Goal: Task Accomplishment & Management: Manage account settings

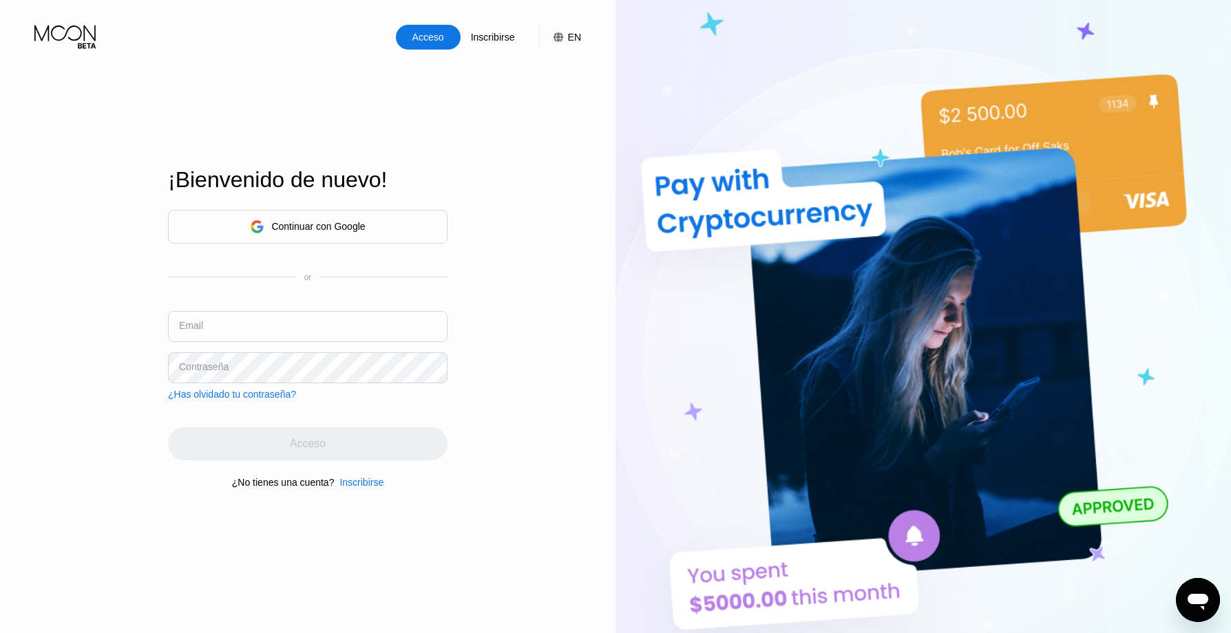
click at [436, 41] on div "Acceso" at bounding box center [428, 37] width 34 height 14
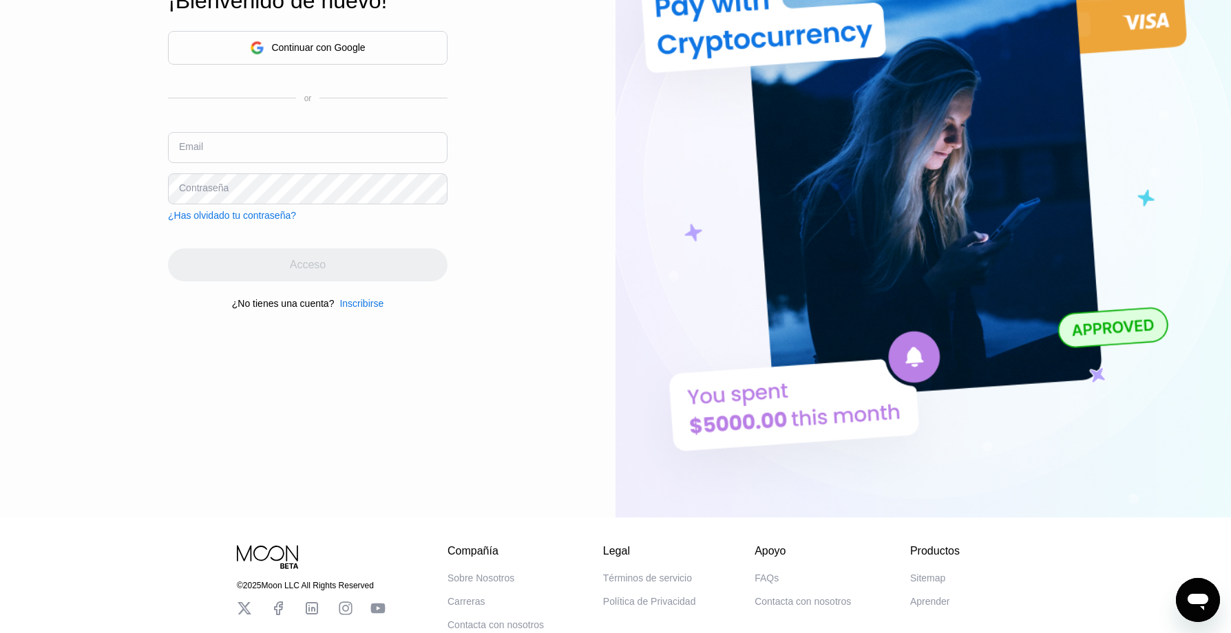
scroll to position [90, 0]
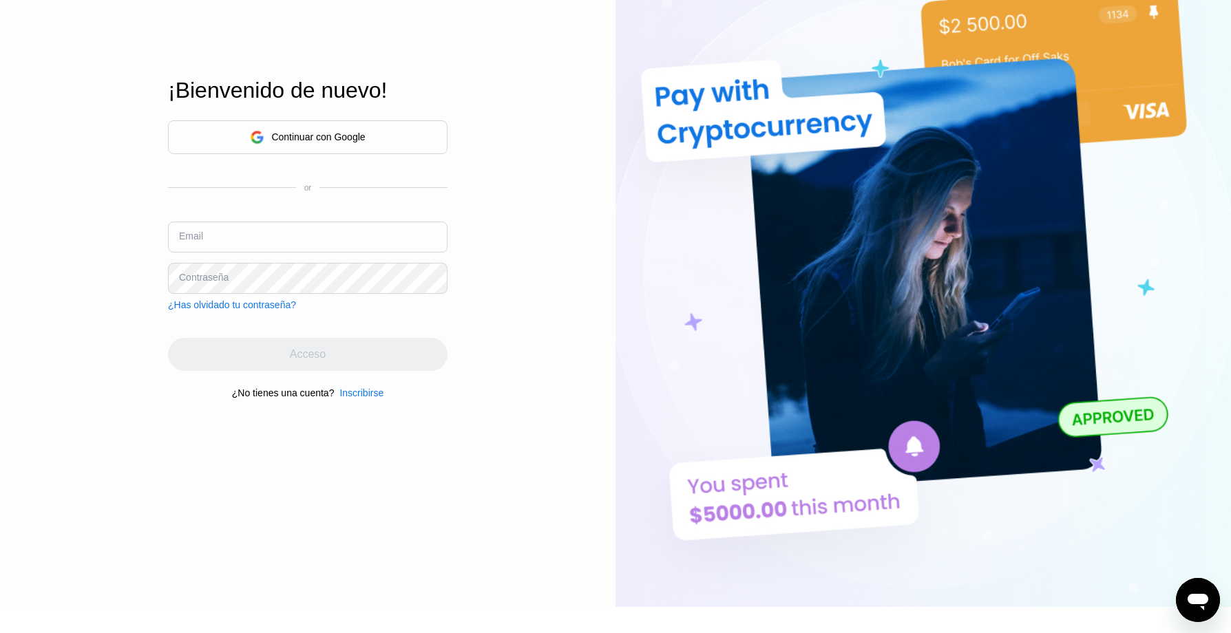
click at [317, 234] on input "text" at bounding box center [308, 237] width 280 height 31
click at [78, 463] on div "Acceso Inscribirse EN Idioma Select an item Ahorrar ¡Bienvenido de nuevo! Conti…" at bounding box center [308, 258] width 616 height 697
click at [269, 227] on input "text" at bounding box center [308, 237] width 280 height 31
paste input "i"
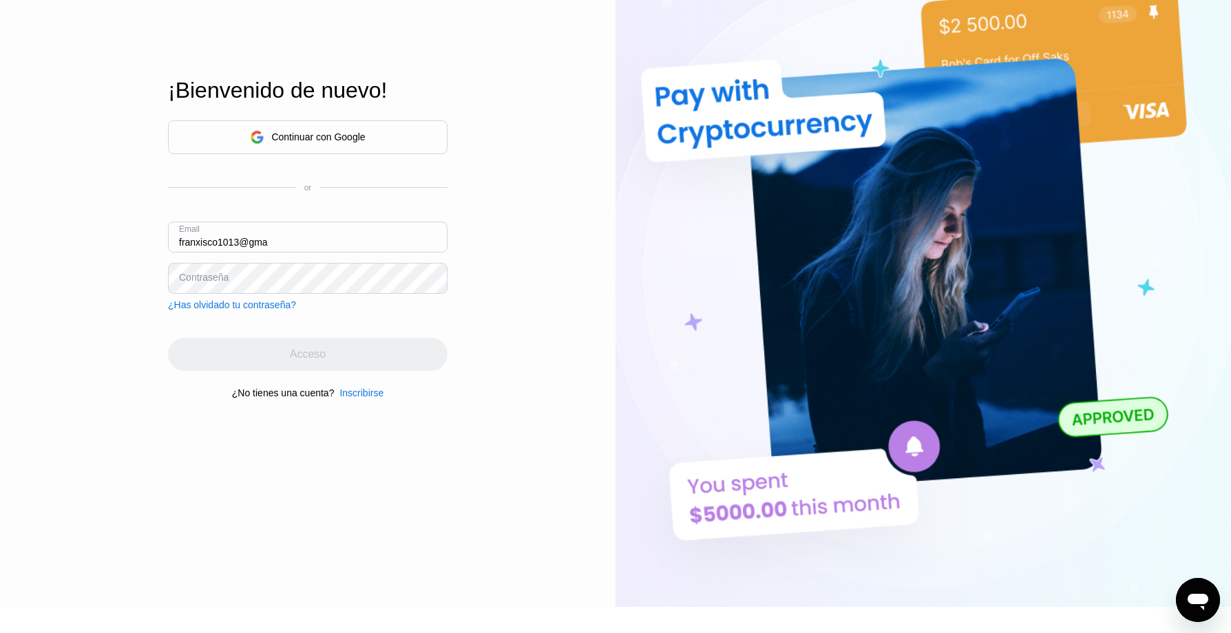
paste input "i"
type input "[EMAIL_ADDRESS][DOMAIN_NAME]"
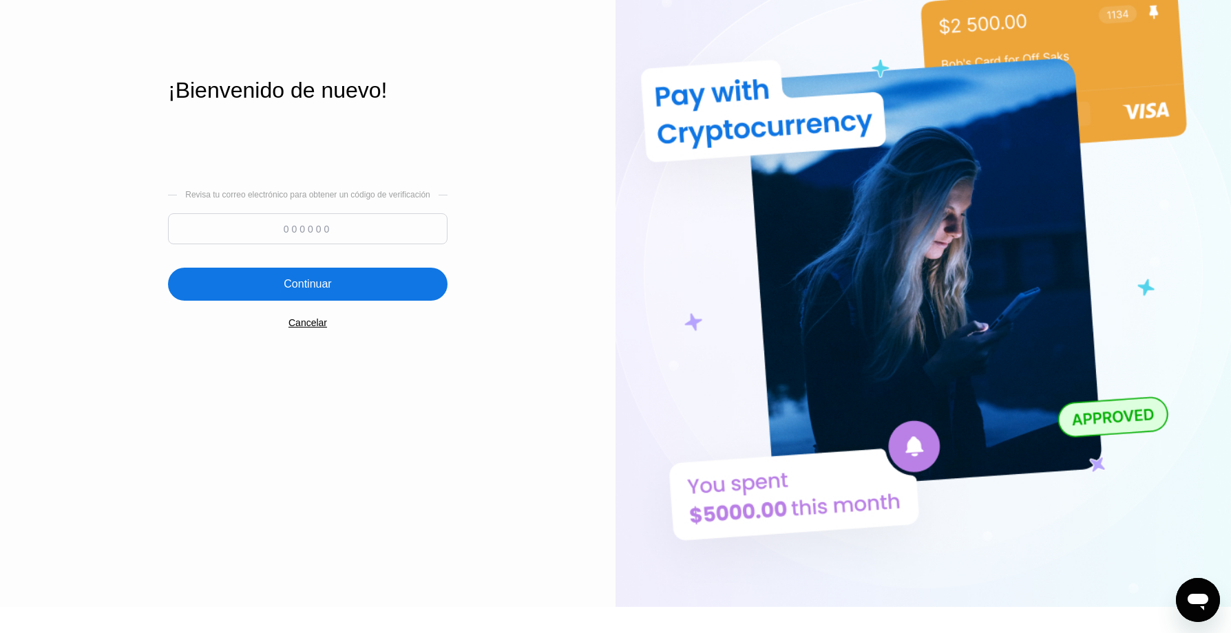
click at [430, 224] on input at bounding box center [308, 228] width 280 height 31
type input "204181"
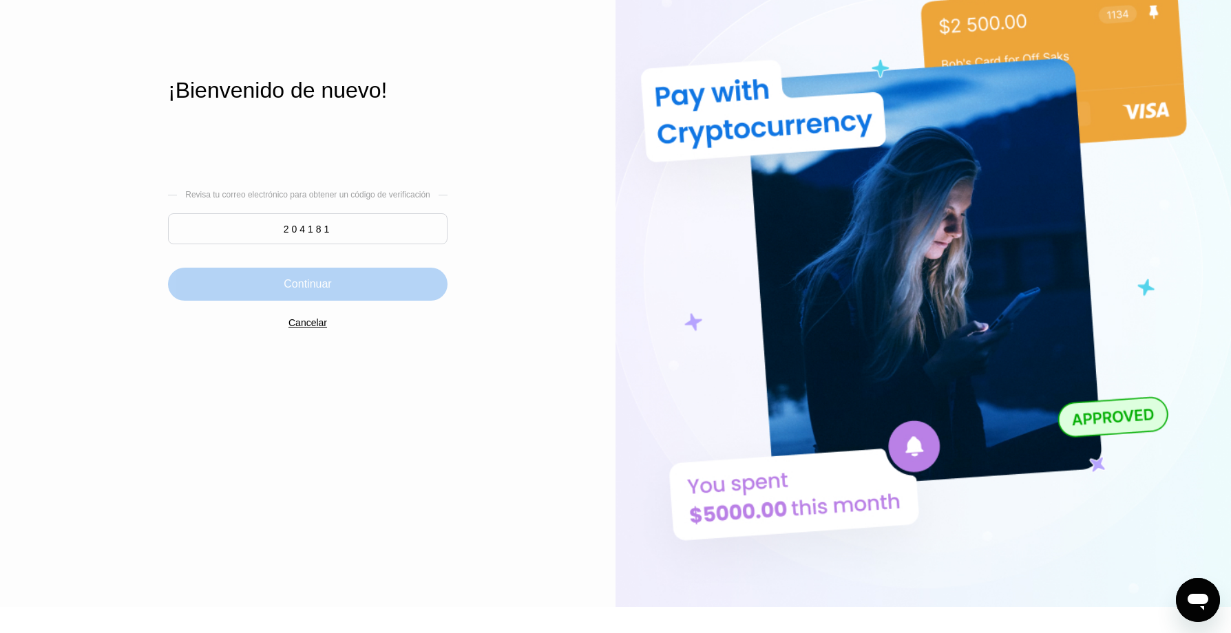
click at [337, 285] on div "Continuar" at bounding box center [308, 284] width 280 height 33
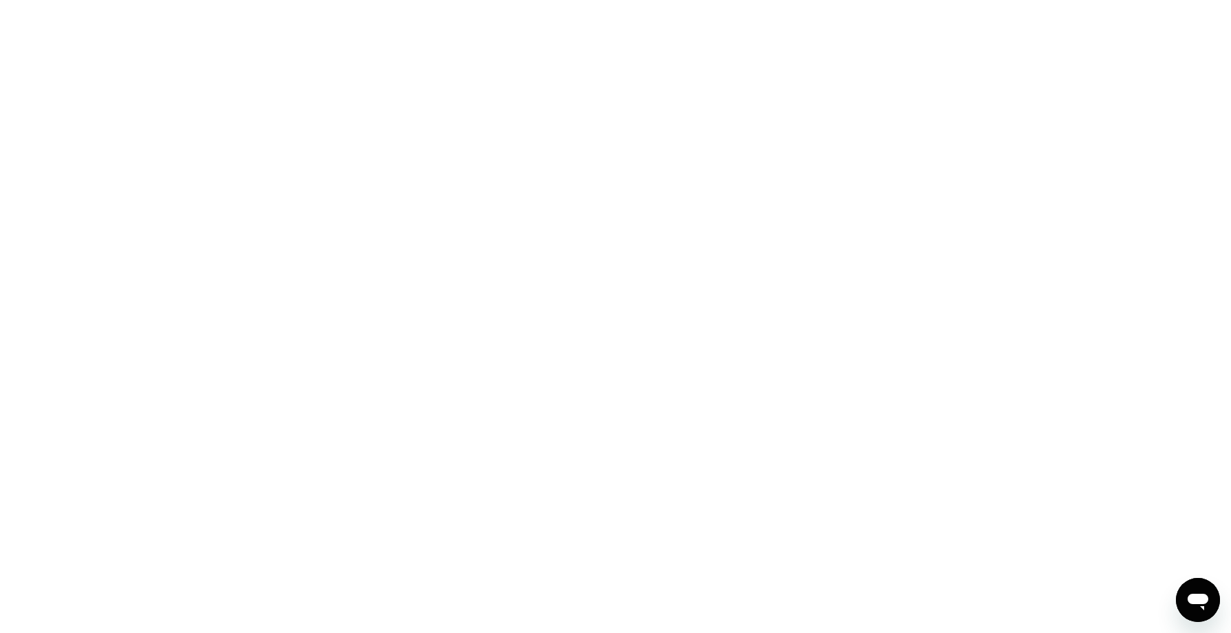
scroll to position [0, 0]
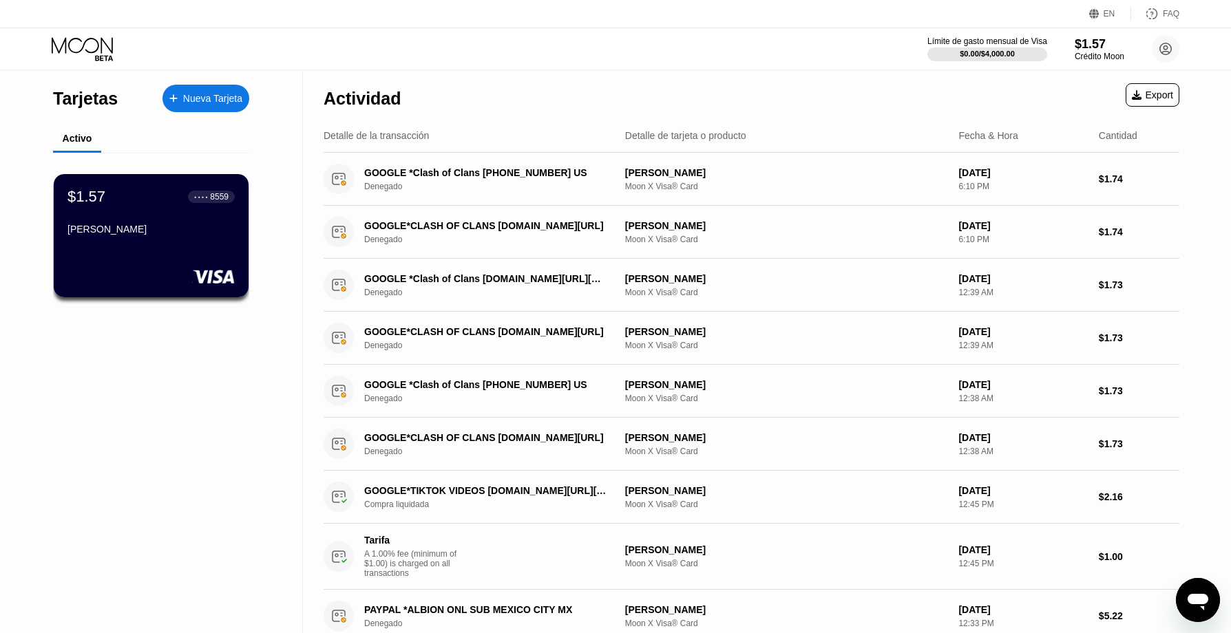
click at [211, 357] on div "Tarjetas Nueva Tarjeta Activo $1.57 ● ● ● ● 8559 [PERSON_NAME]" at bounding box center [151, 469] width 303 height 797
click at [219, 190] on div "● ● ● ● 8559" at bounding box center [213, 196] width 48 height 18
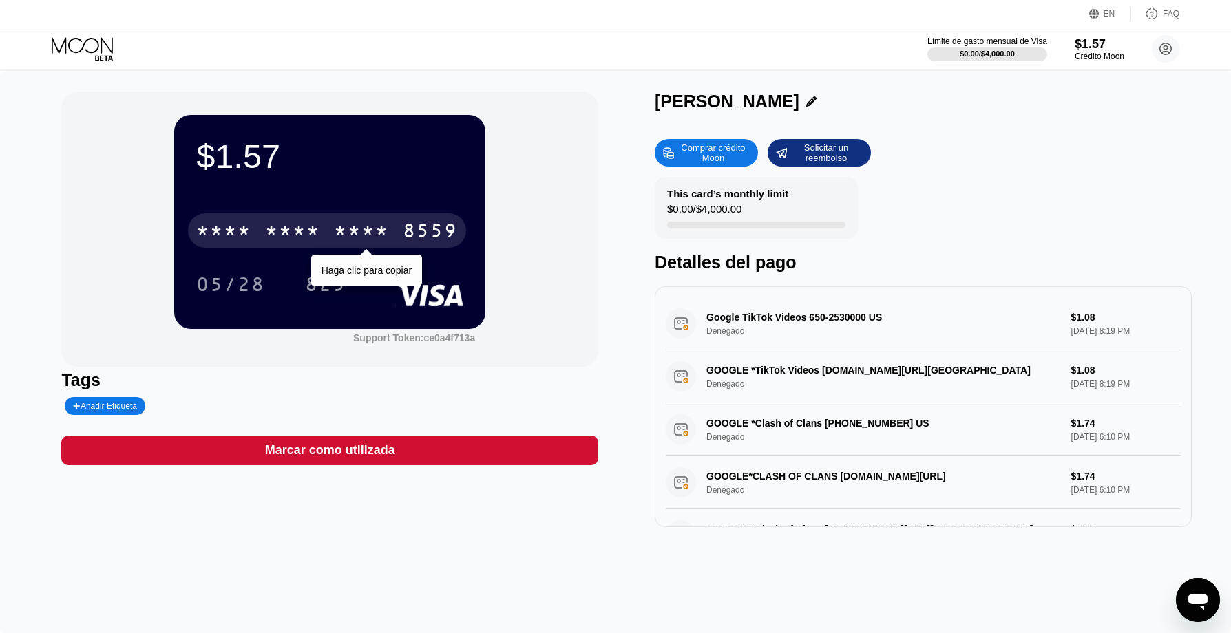
click at [410, 229] on div "8559" at bounding box center [430, 233] width 55 height 22
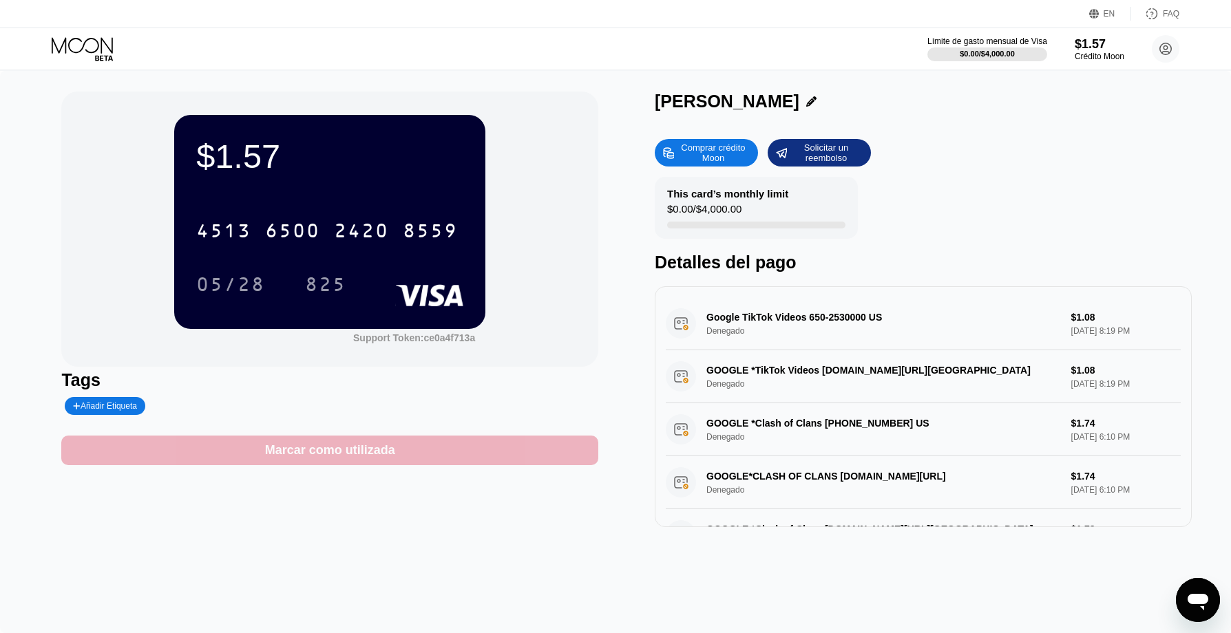
click at [353, 455] on div "Marcar como utilizada" at bounding box center [330, 451] width 130 height 16
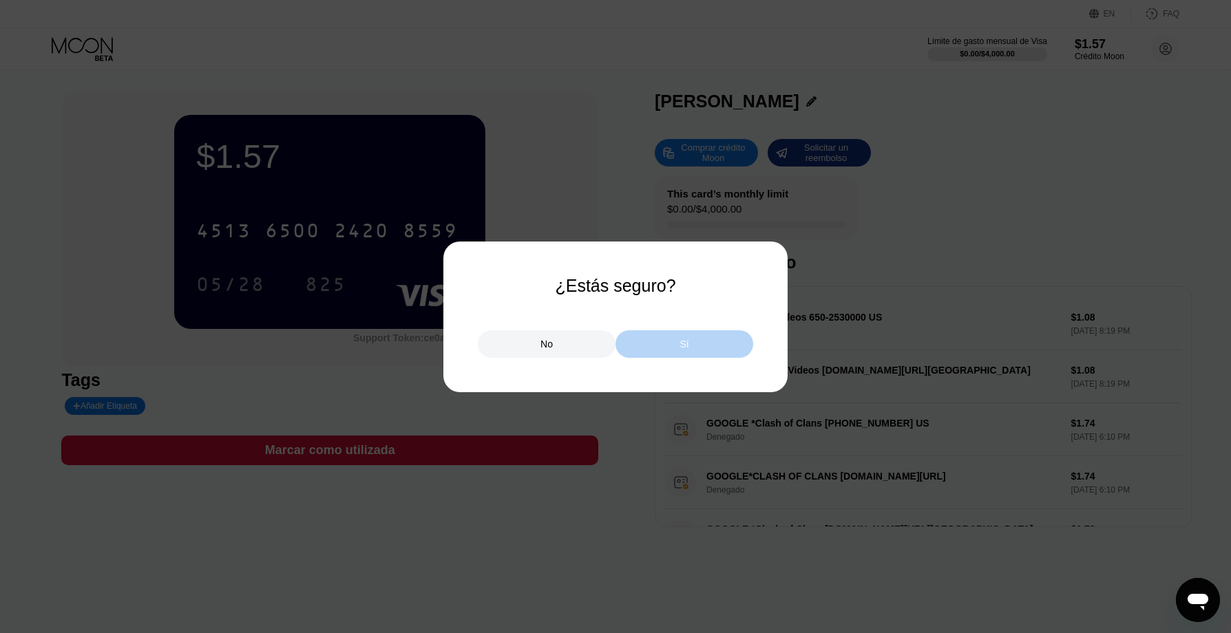
click at [625, 344] on div "Sí" at bounding box center [685, 345] width 138 height 28
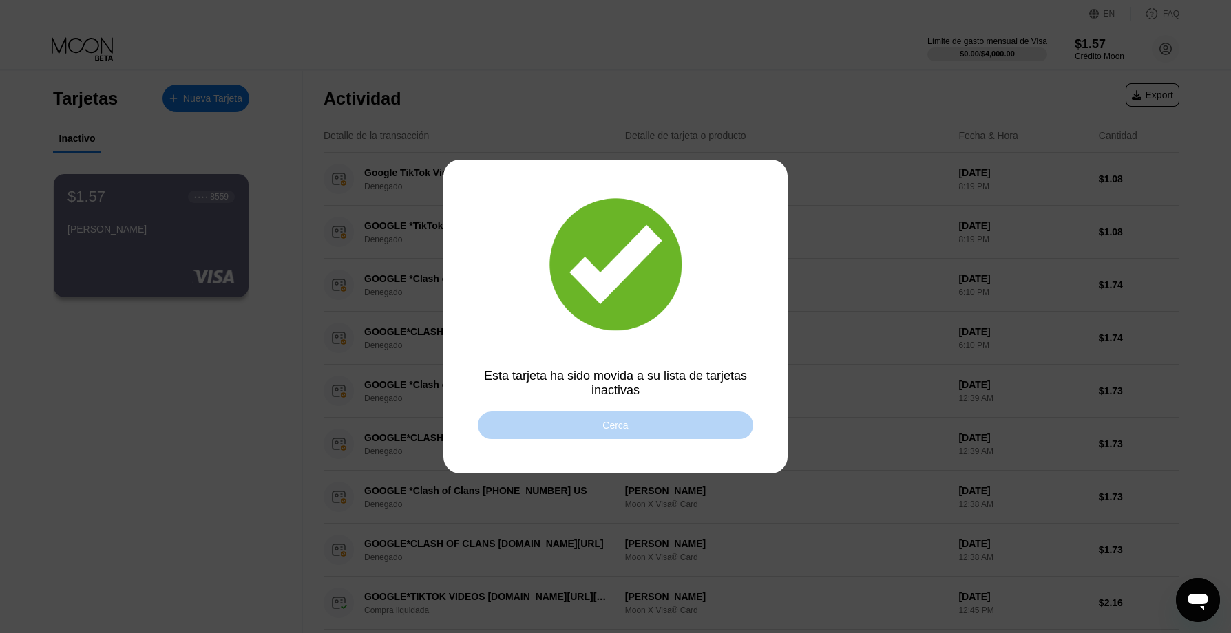
click at [565, 428] on div "Cerca" at bounding box center [615, 426] width 275 height 28
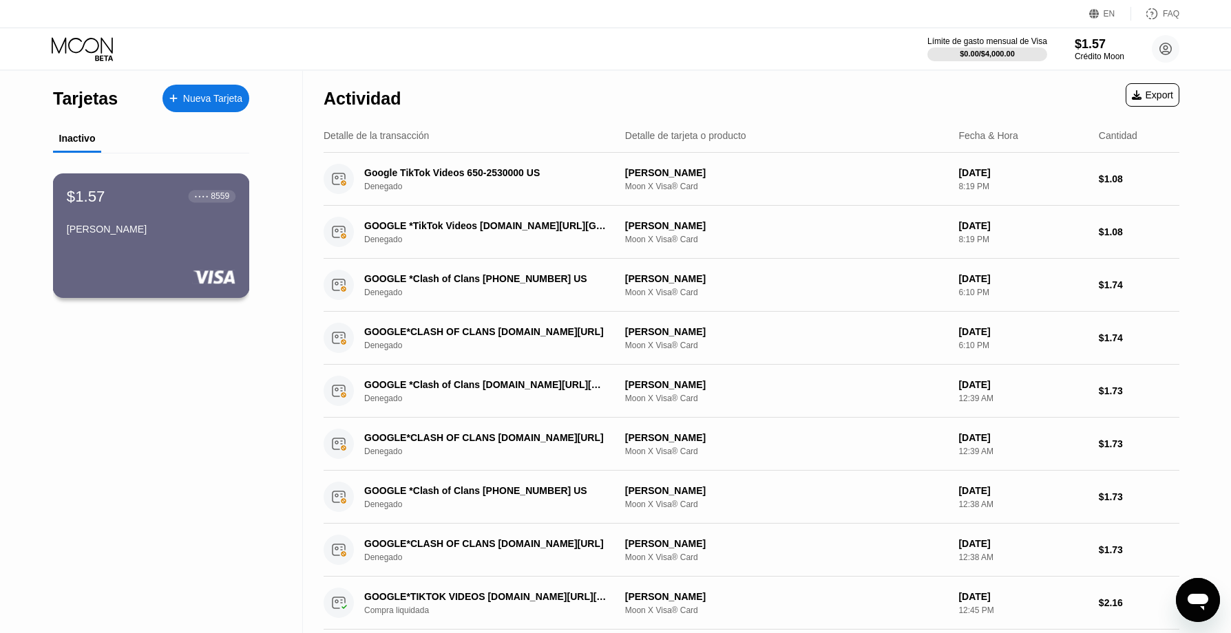
click at [193, 240] on div "[PERSON_NAME]" at bounding box center [151, 232] width 169 height 17
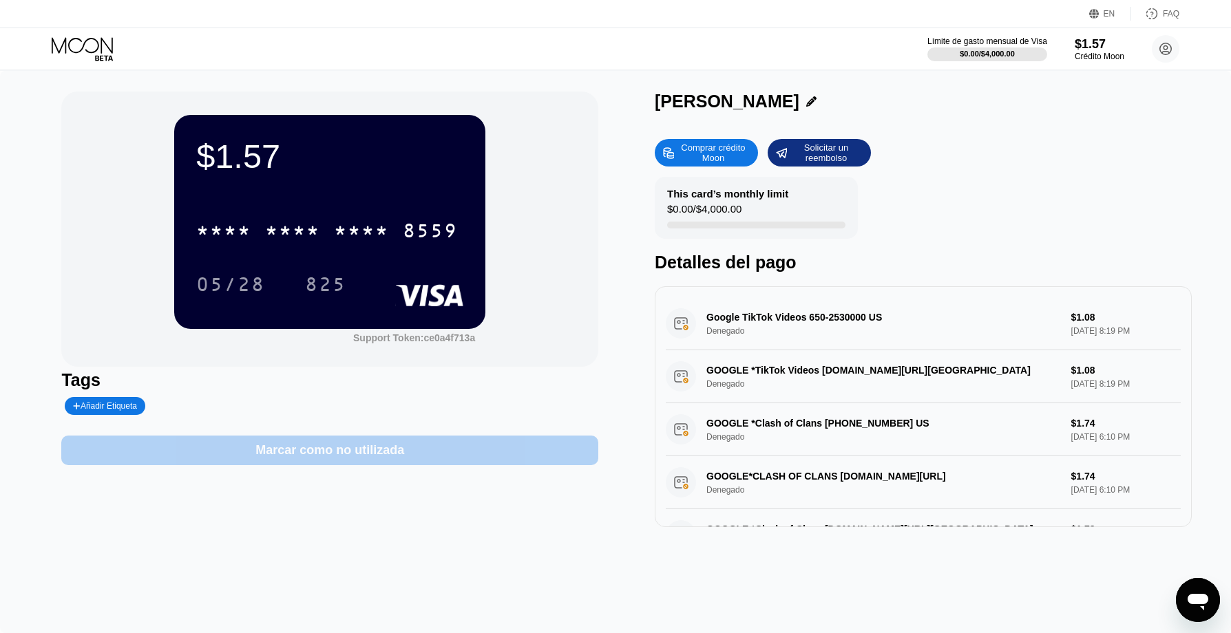
click at [364, 450] on div "Marcar como no utilizada" at bounding box center [329, 451] width 149 height 16
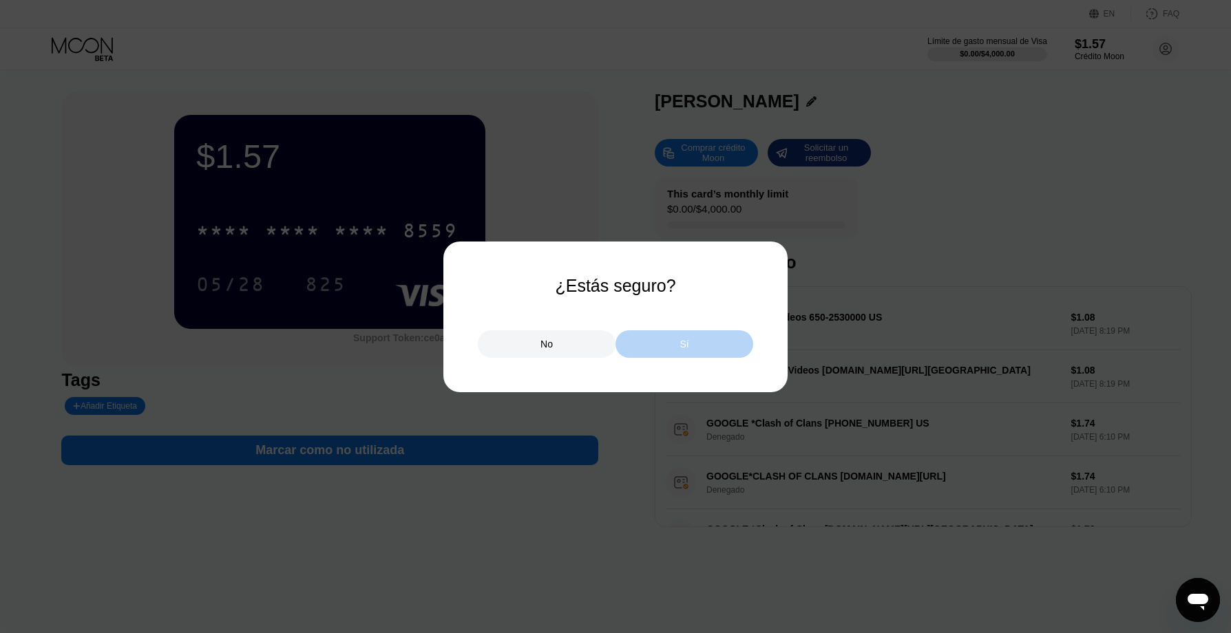
click at [623, 348] on div "Sí" at bounding box center [685, 345] width 138 height 28
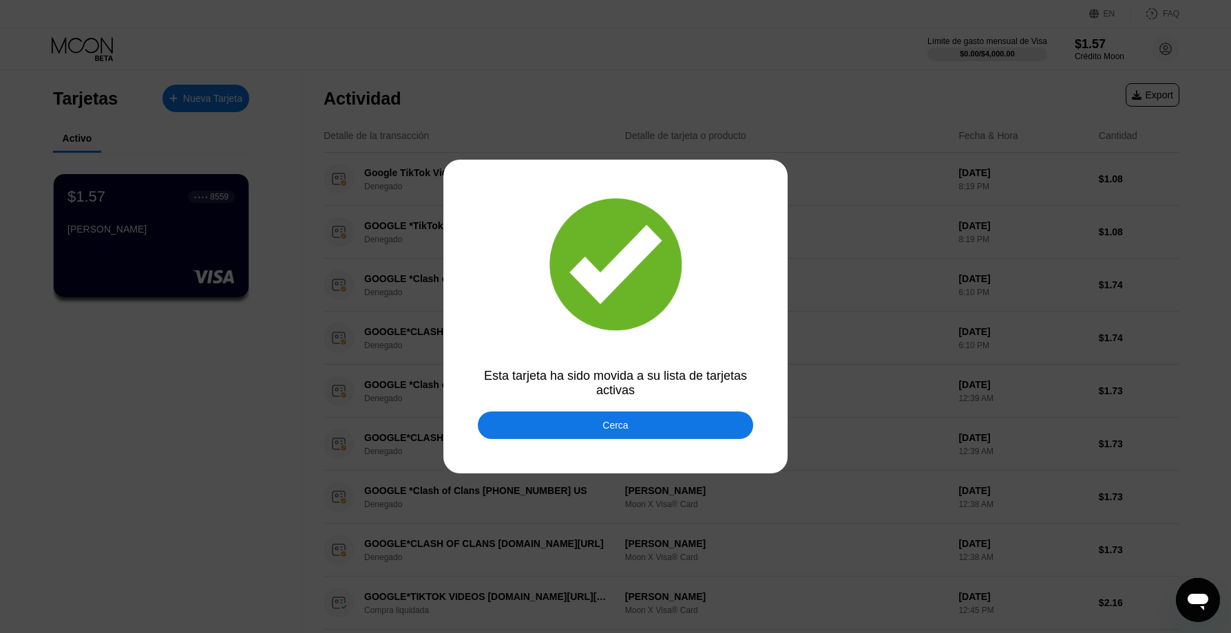
click at [541, 423] on div "Cerca" at bounding box center [615, 426] width 275 height 28
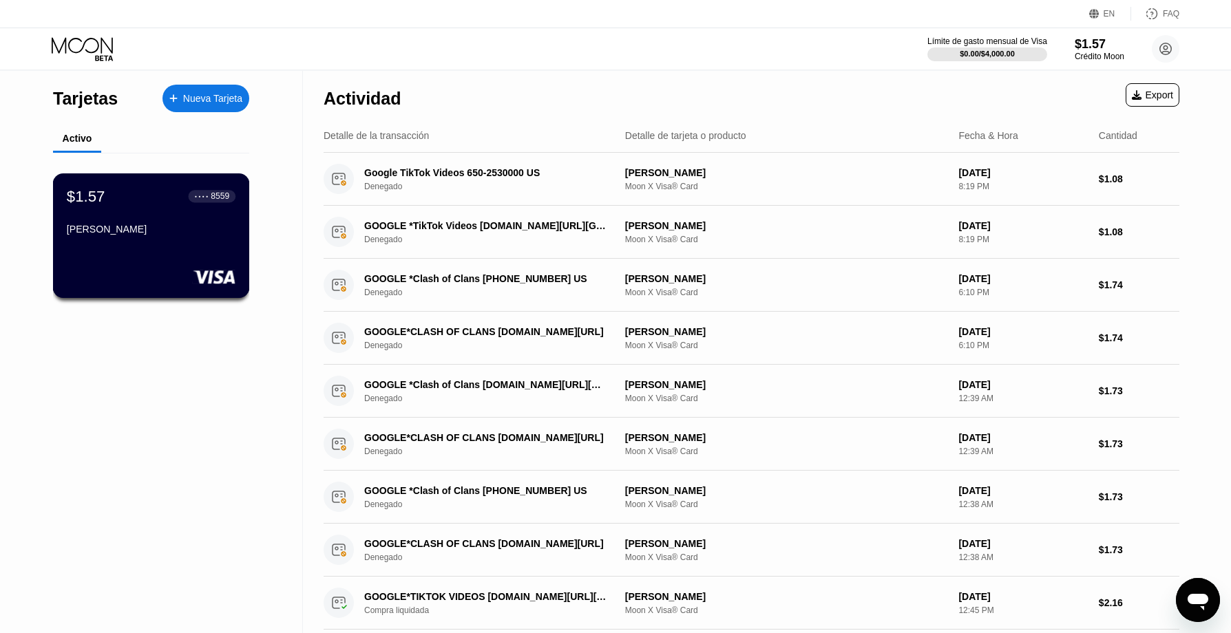
click at [222, 235] on div "[PERSON_NAME]" at bounding box center [151, 229] width 169 height 11
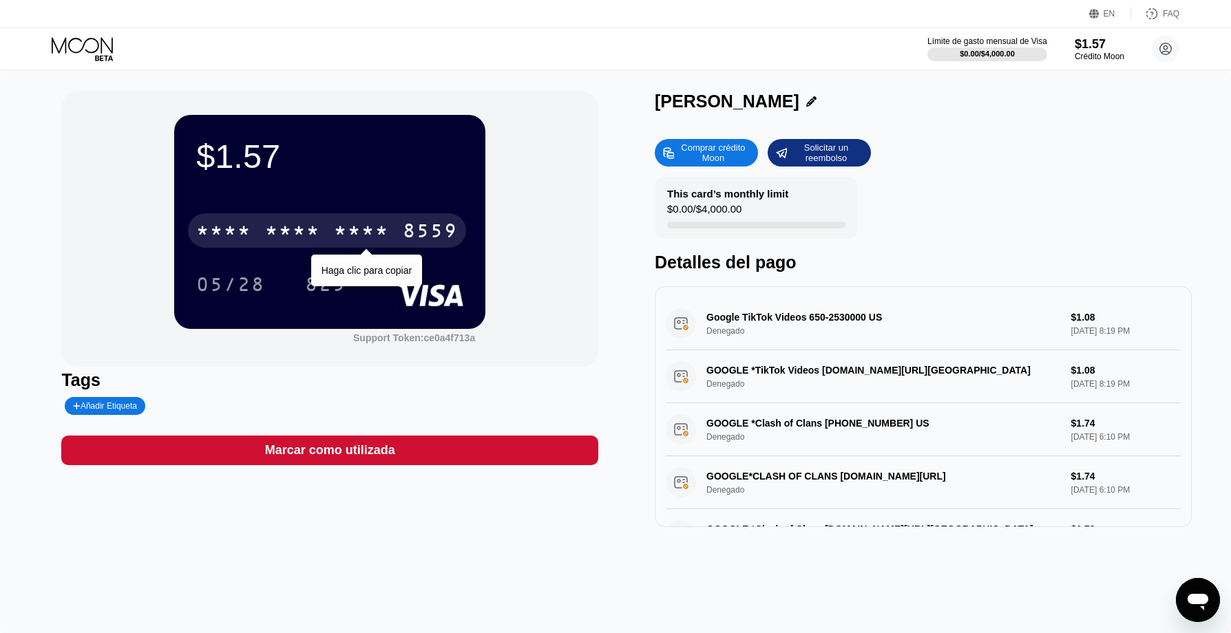
click at [221, 235] on div "* * * *" at bounding box center [223, 233] width 55 height 22
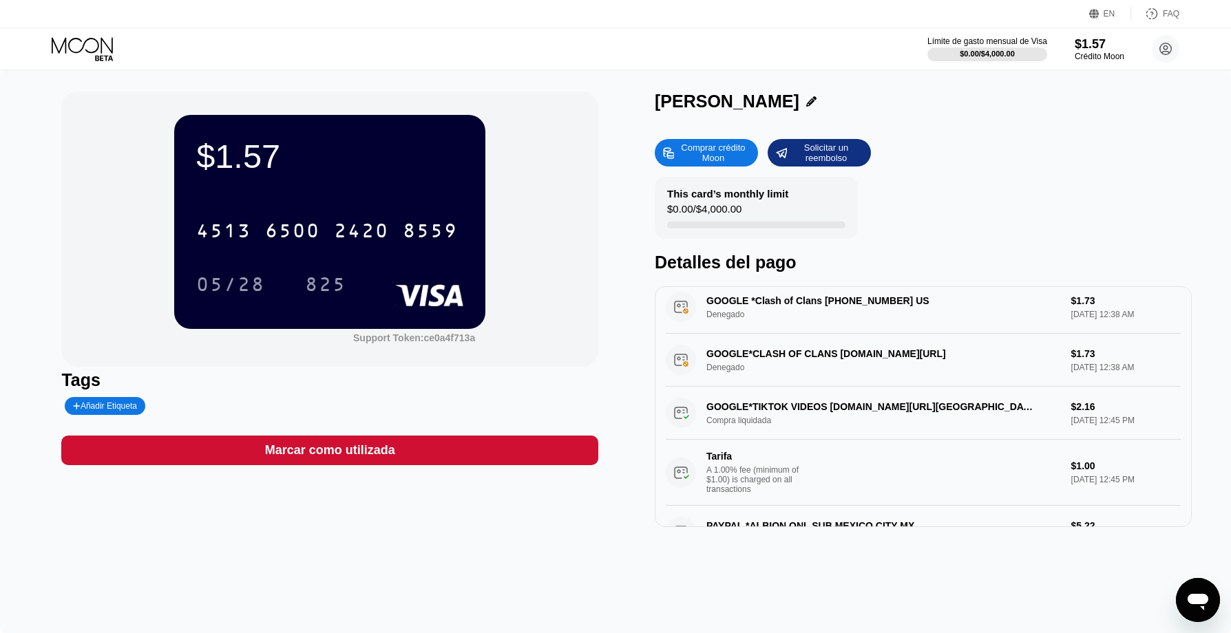
scroll to position [367, 0]
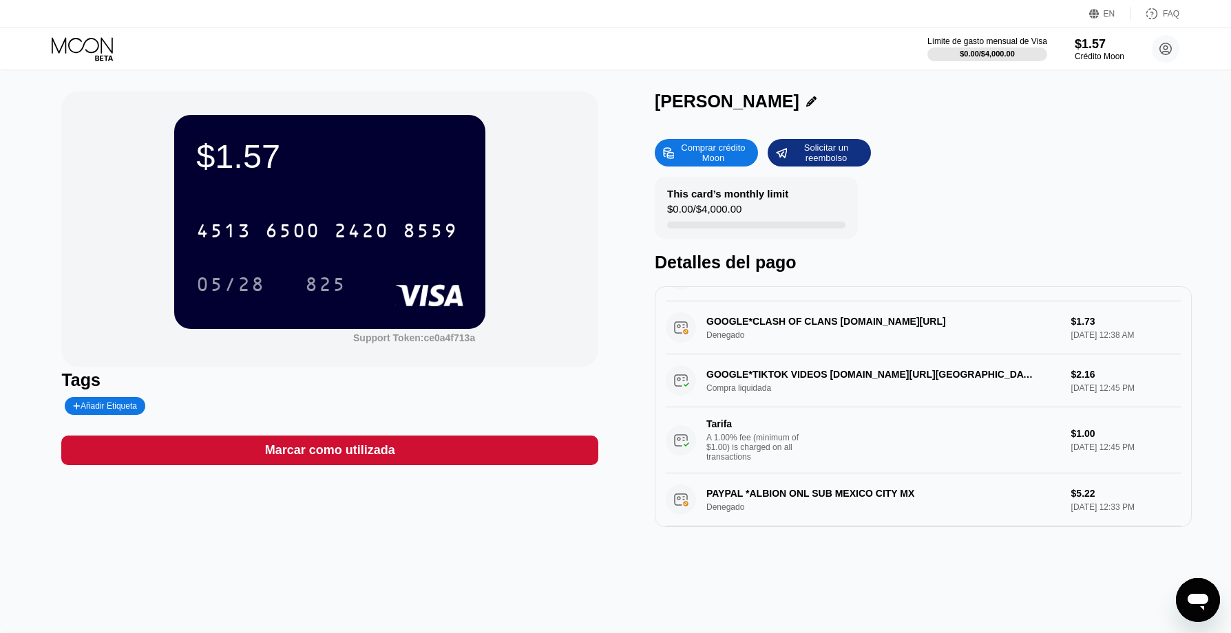
click at [786, 384] on div "GOOGLE*TIKTOK VIDEOS [DOMAIN_NAME][URL] Compra liquidada $2.16 [DATE] 12:45 PM …" at bounding box center [923, 414] width 515 height 119
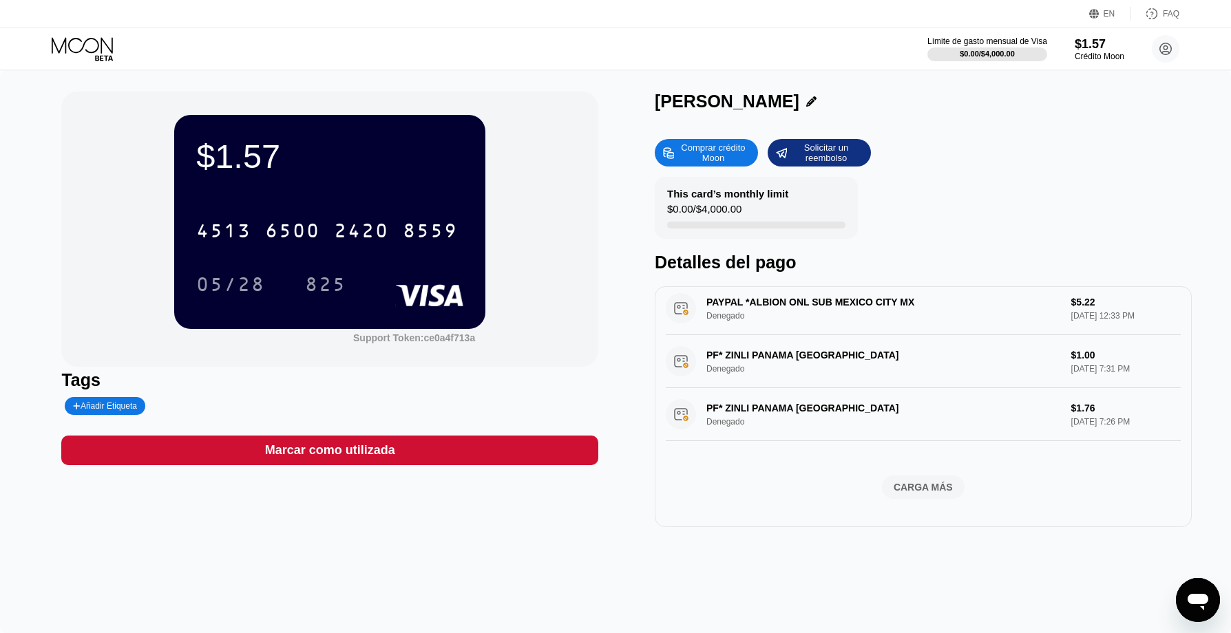
scroll to position [398, 0]
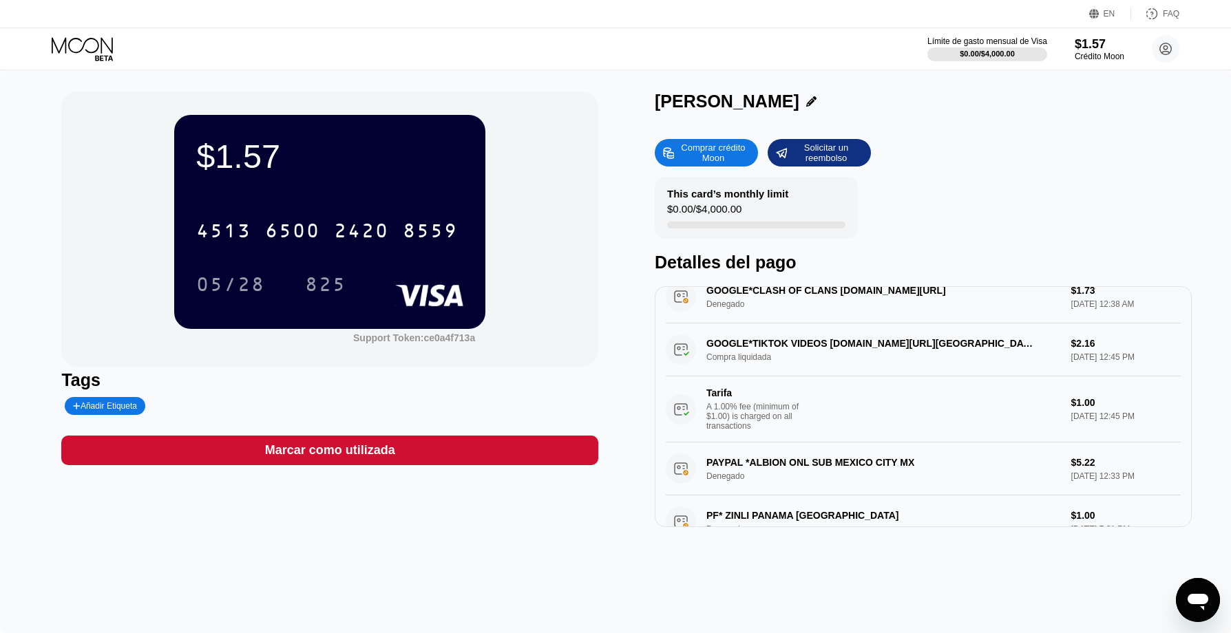
click at [1043, 347] on div "GOOGLE*TIKTOK VIDEOS [DOMAIN_NAME][URL] Compra liquidada $2.16 [DATE] 12:45 PM …" at bounding box center [923, 383] width 515 height 119
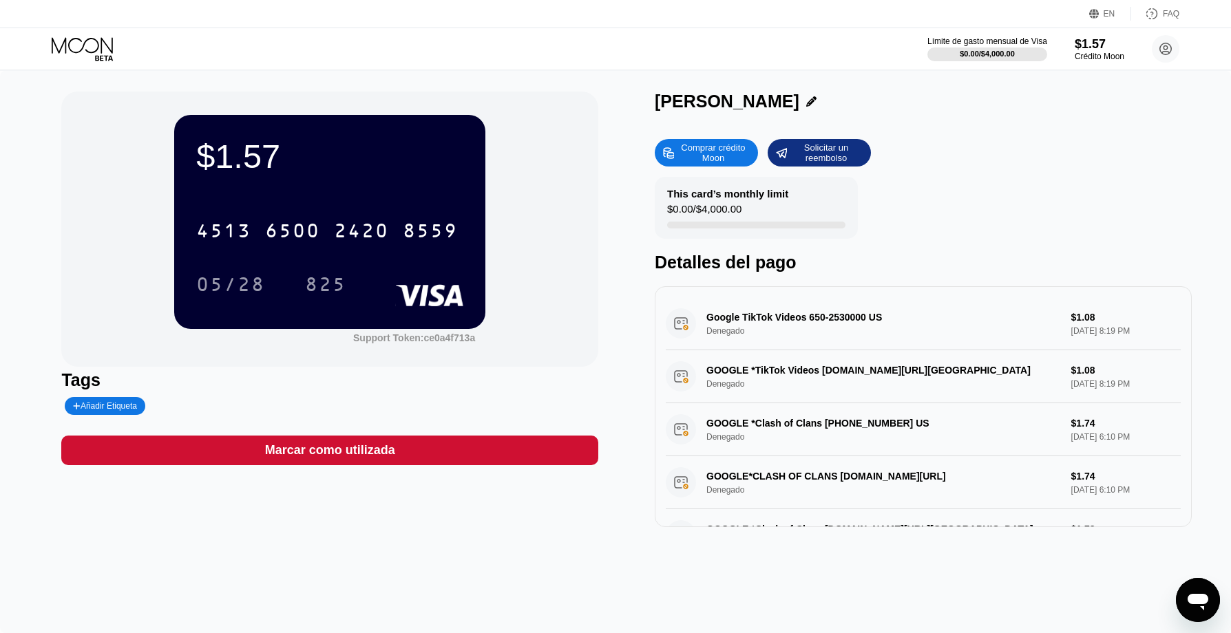
scroll to position [92, 0]
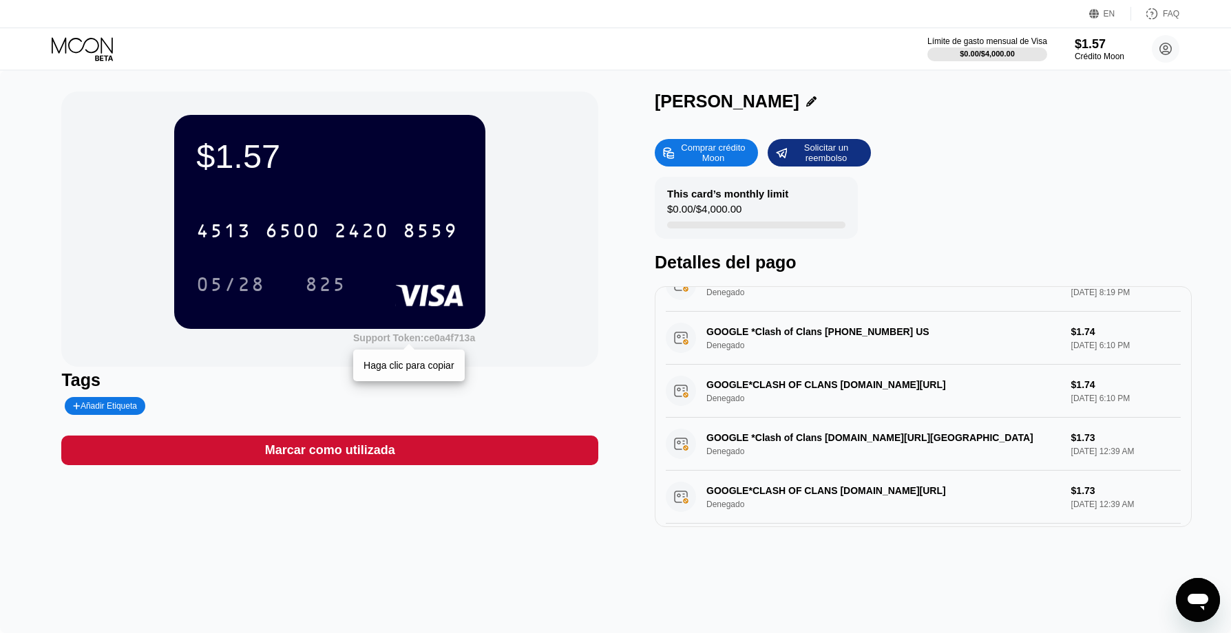
click at [437, 339] on div "Support Token: ce0a4f713a" at bounding box center [414, 338] width 122 height 11
click at [1093, 56] on div "Crédito Moon" at bounding box center [1099, 57] width 50 height 10
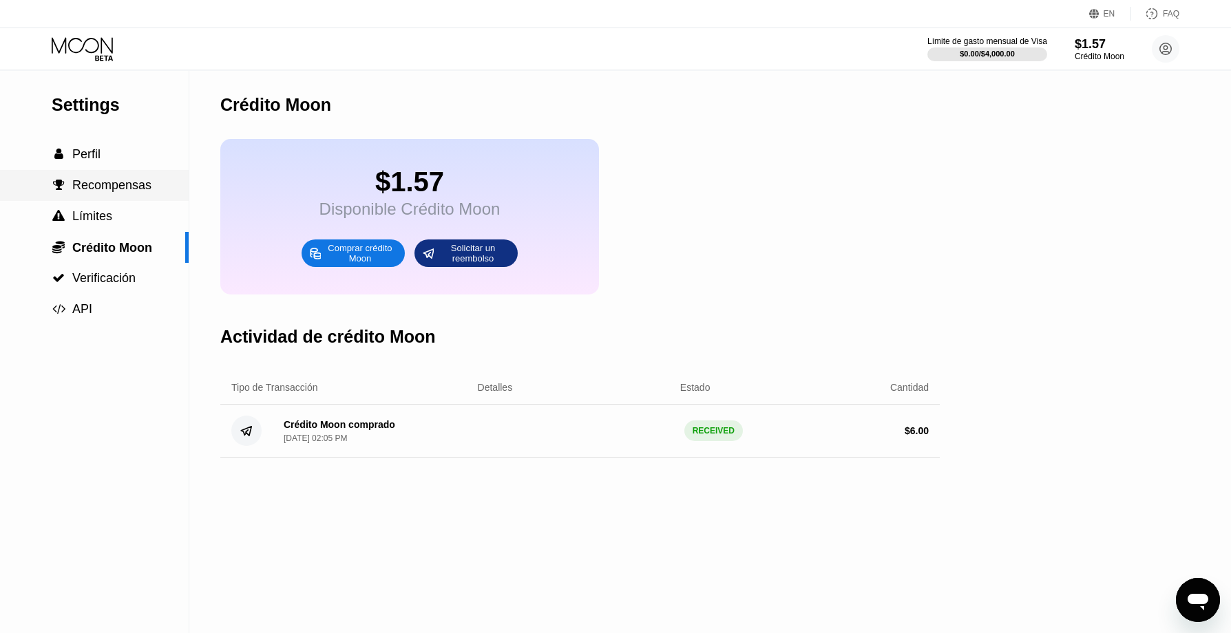
click at [107, 185] on span "Recompensas" at bounding box center [111, 185] width 79 height 14
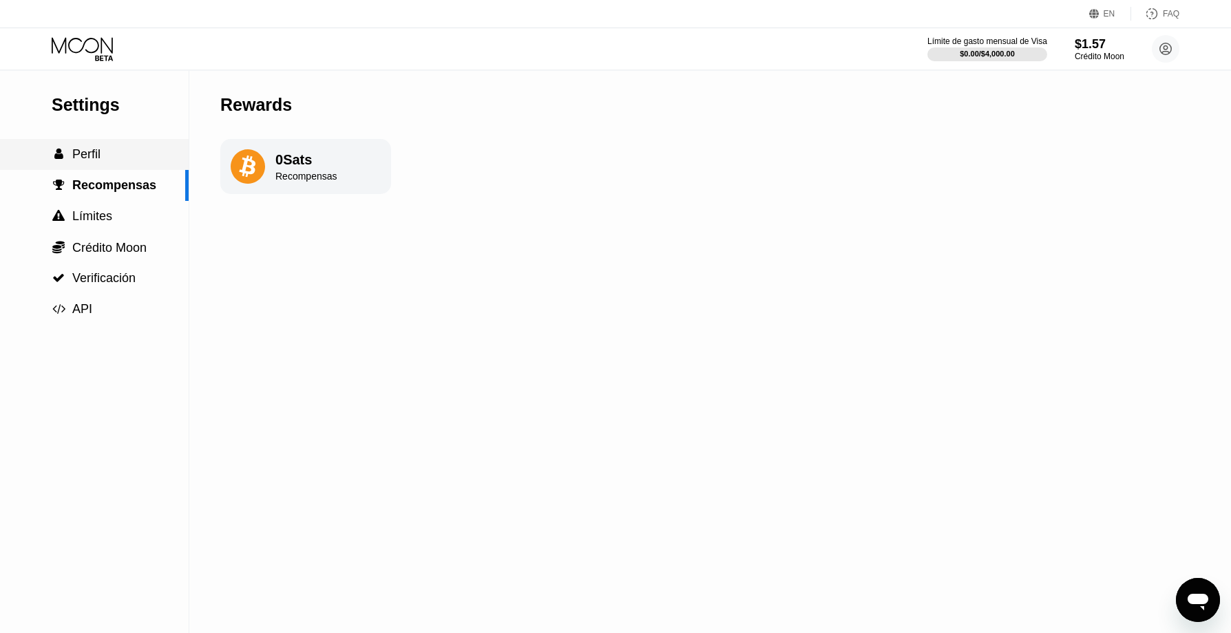
click at [92, 155] on span "Perfil" at bounding box center [86, 154] width 28 height 14
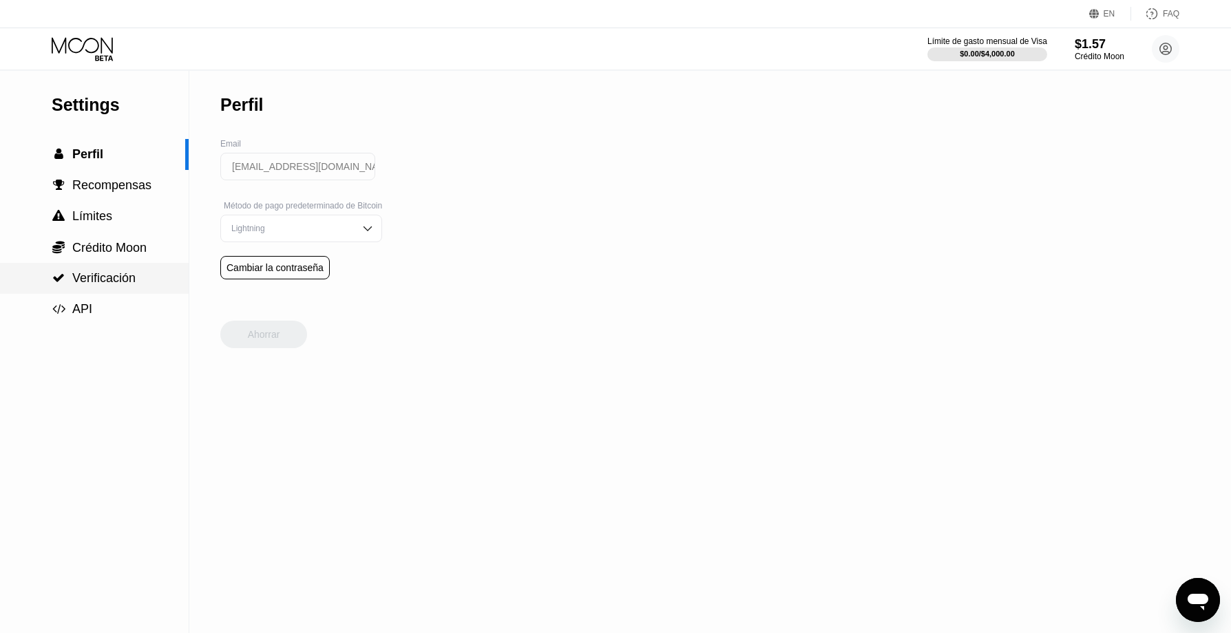
click at [102, 281] on span "Verificación" at bounding box center [103, 278] width 63 height 14
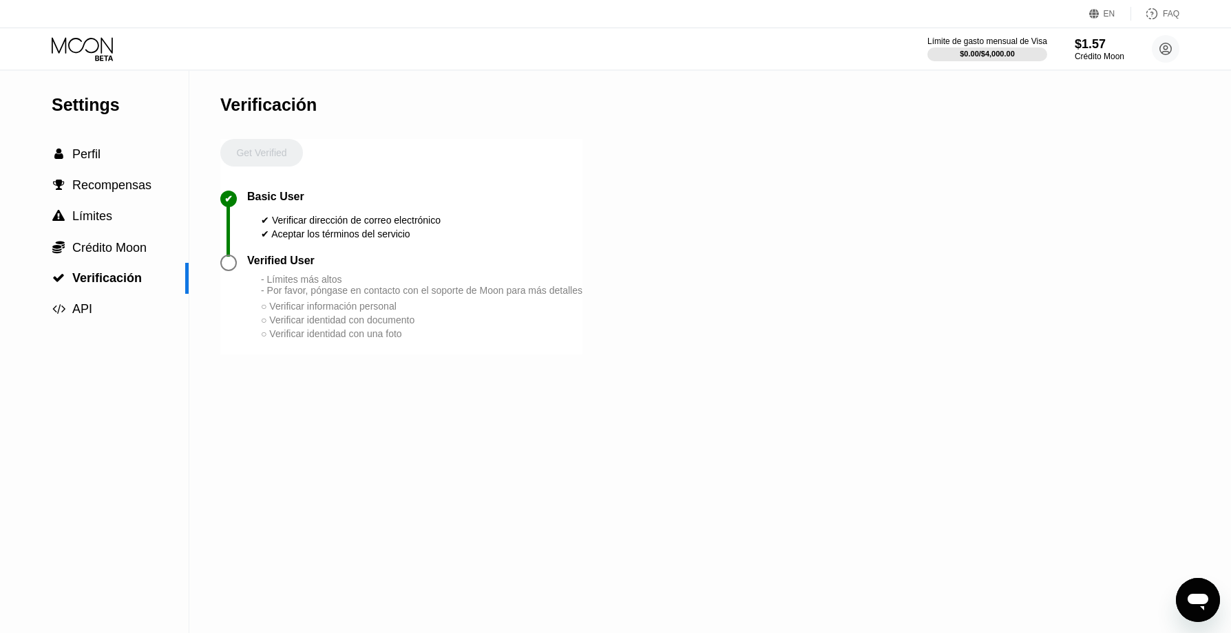
click at [227, 267] on div at bounding box center [228, 263] width 17 height 17
click at [310, 296] on div "- Límites más altos - Por favor, póngase en contacto con el soporte de Moon par…" at bounding box center [422, 285] width 322 height 22
click at [306, 312] on div "○ Verificar información personal" at bounding box center [422, 306] width 322 height 11
click at [75, 314] on span "API" at bounding box center [82, 309] width 20 height 14
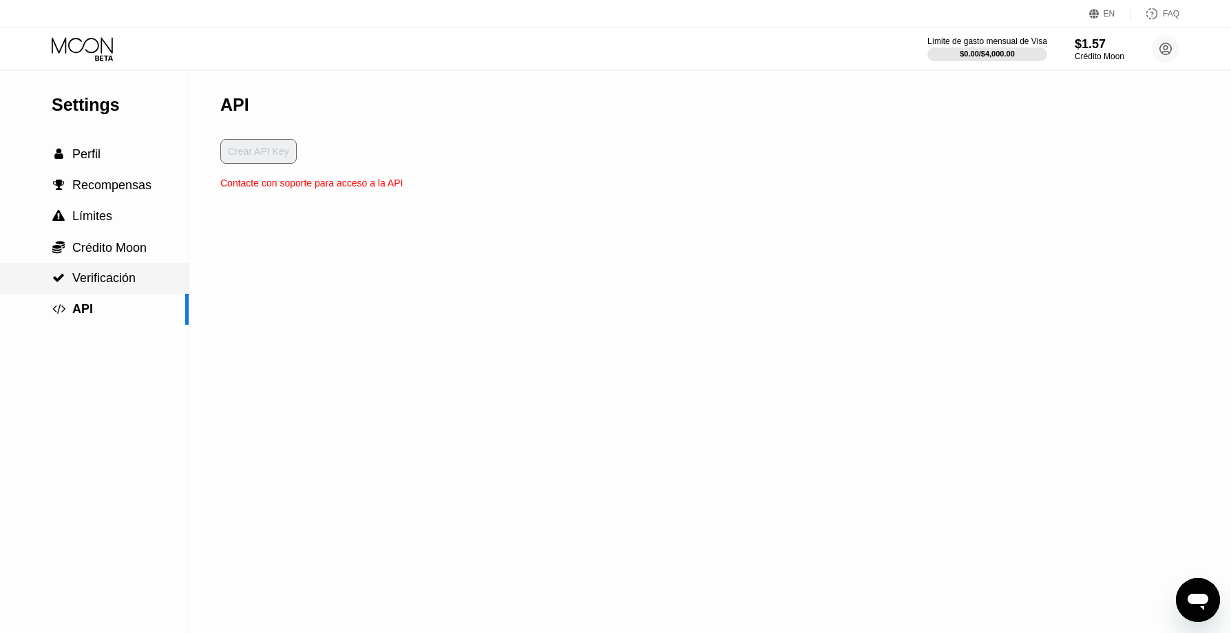
click at [72, 285] on span "Verificación" at bounding box center [103, 278] width 63 height 14
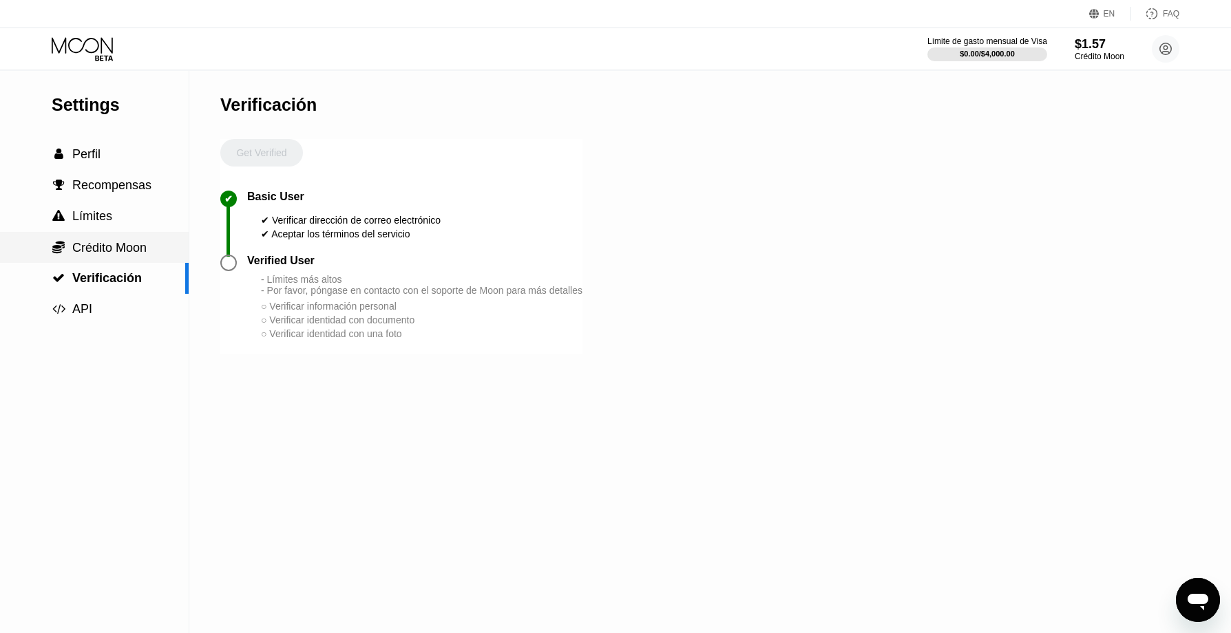
click at [106, 252] on span "Crédito Moon" at bounding box center [109, 248] width 74 height 14
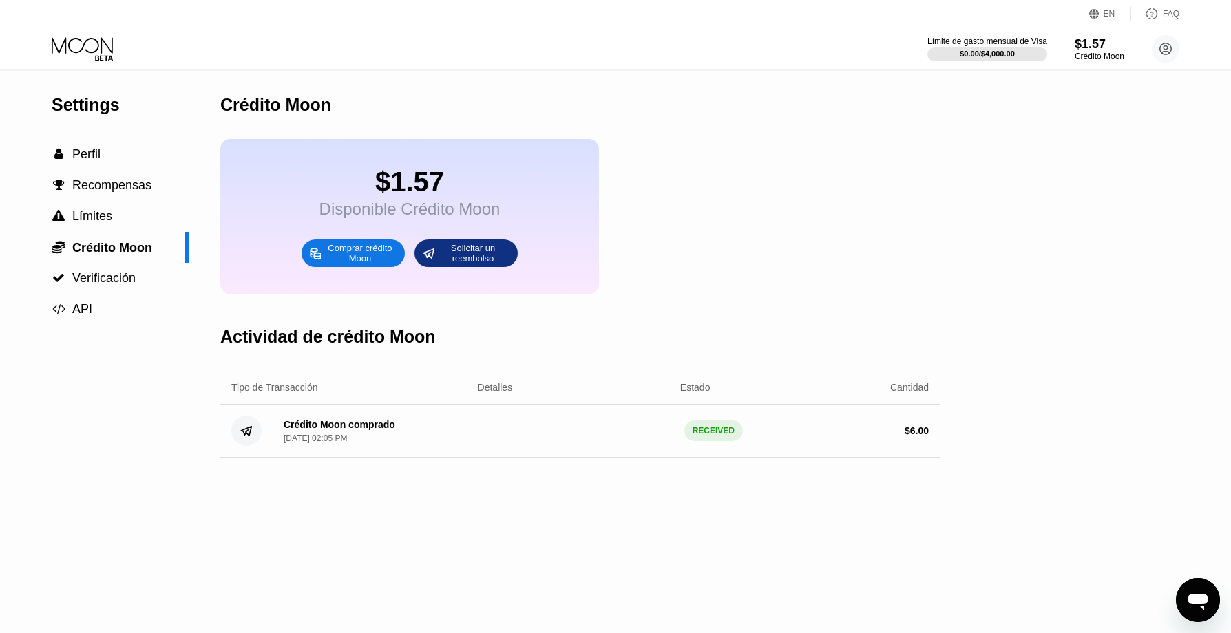
click at [449, 262] on div "Solicitar un reembolso" at bounding box center [473, 253] width 76 height 22
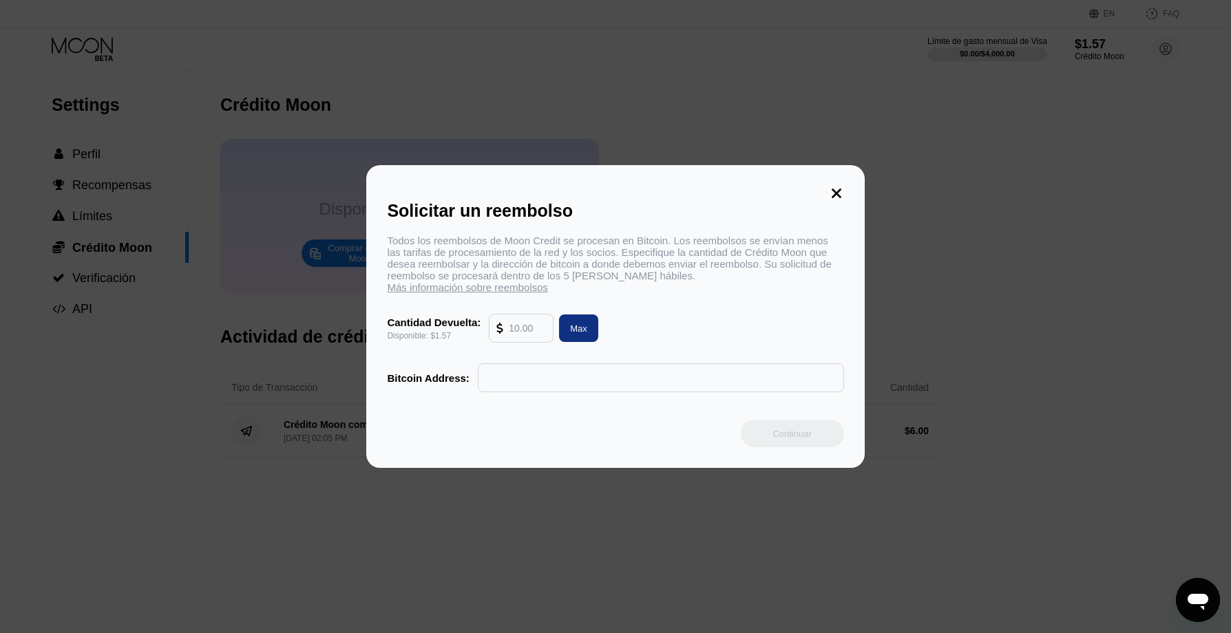
click at [572, 332] on div "Max" at bounding box center [578, 329] width 17 height 12
type input "1.57"
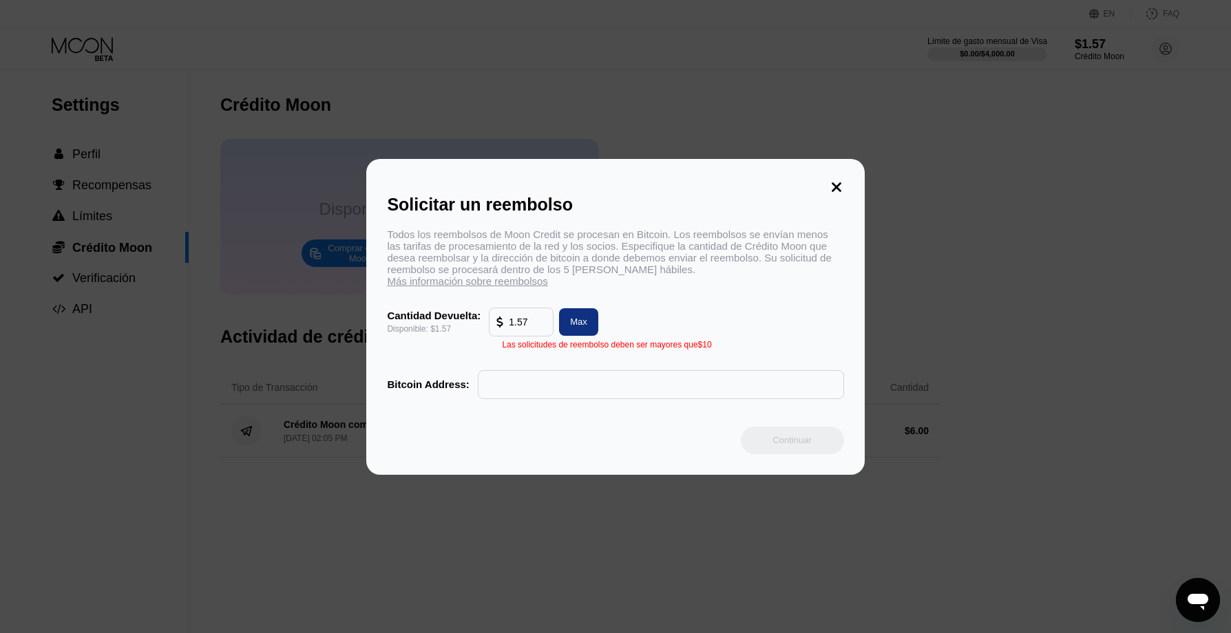
click at [833, 185] on icon at bounding box center [836, 187] width 15 height 15
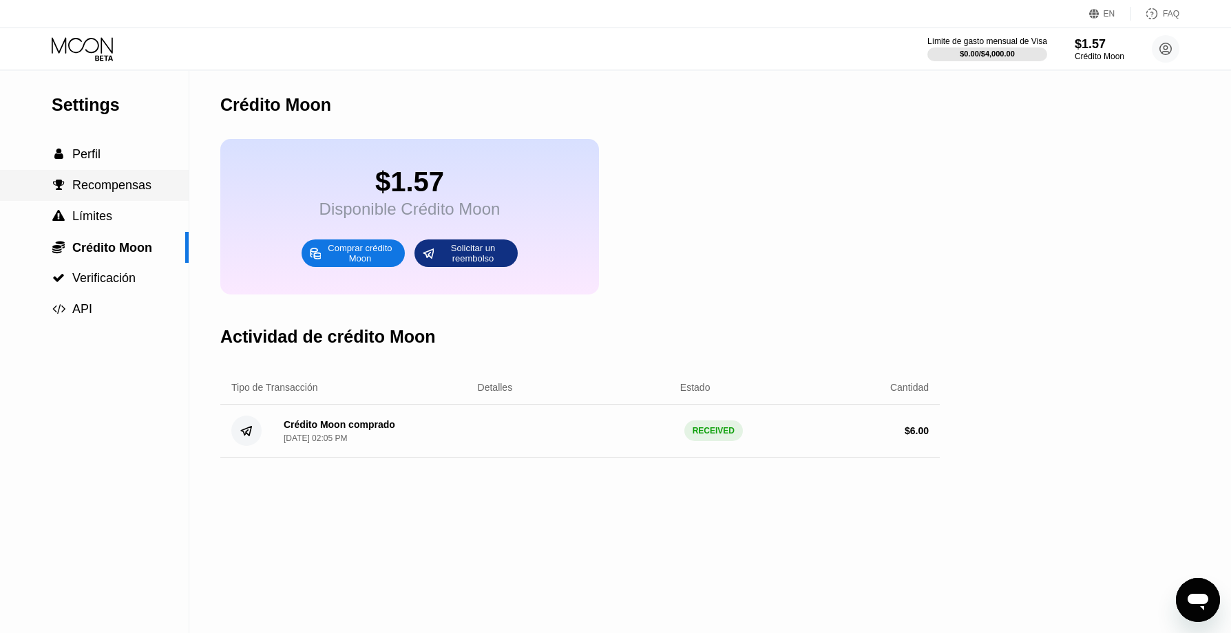
click at [106, 178] on div " Recompensas" at bounding box center [94, 185] width 189 height 31
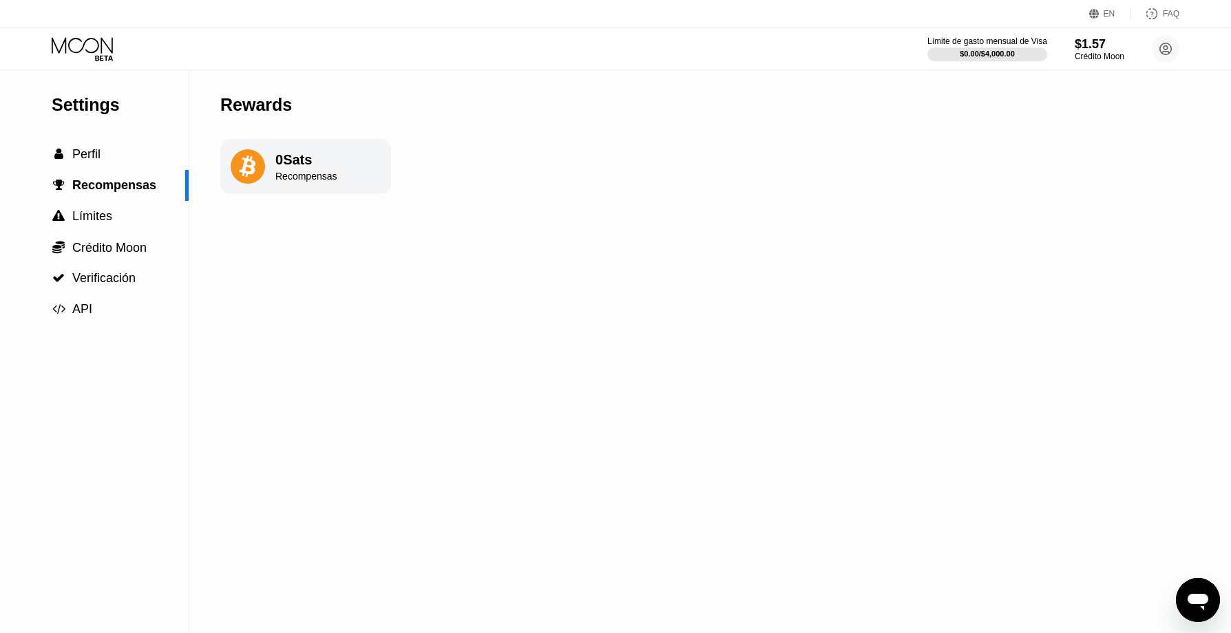
click at [257, 161] on icon at bounding box center [248, 166] width 34 height 34
click at [1169, 52] on icon at bounding box center [1166, 49] width 8 height 8
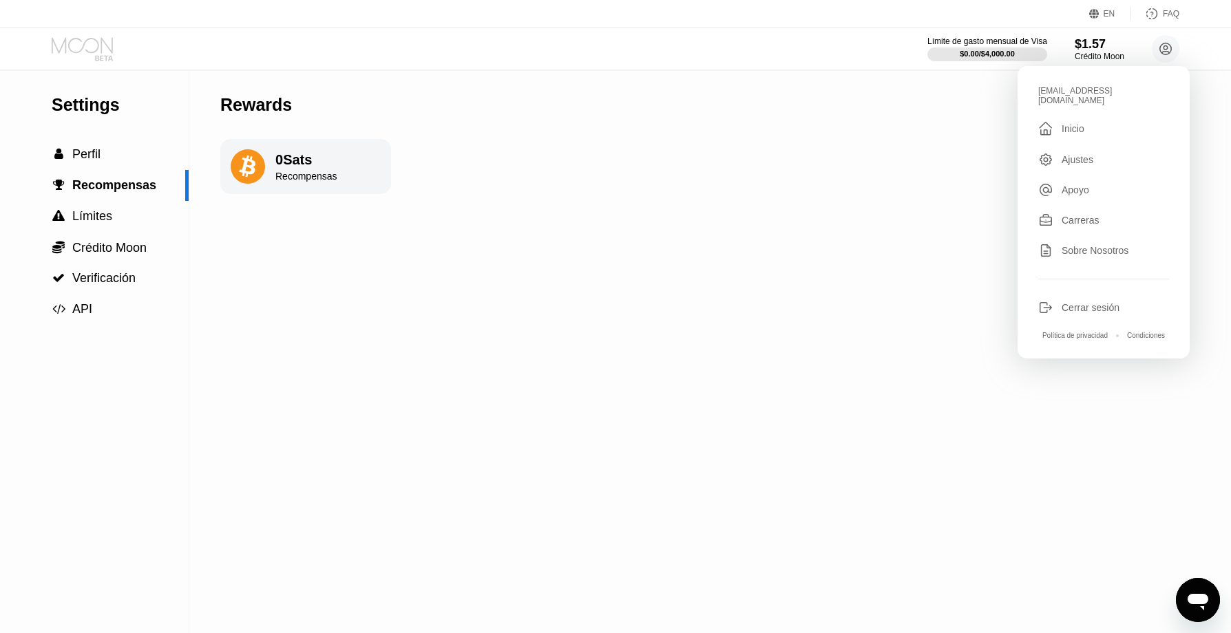
click at [107, 48] on icon at bounding box center [84, 49] width 64 height 24
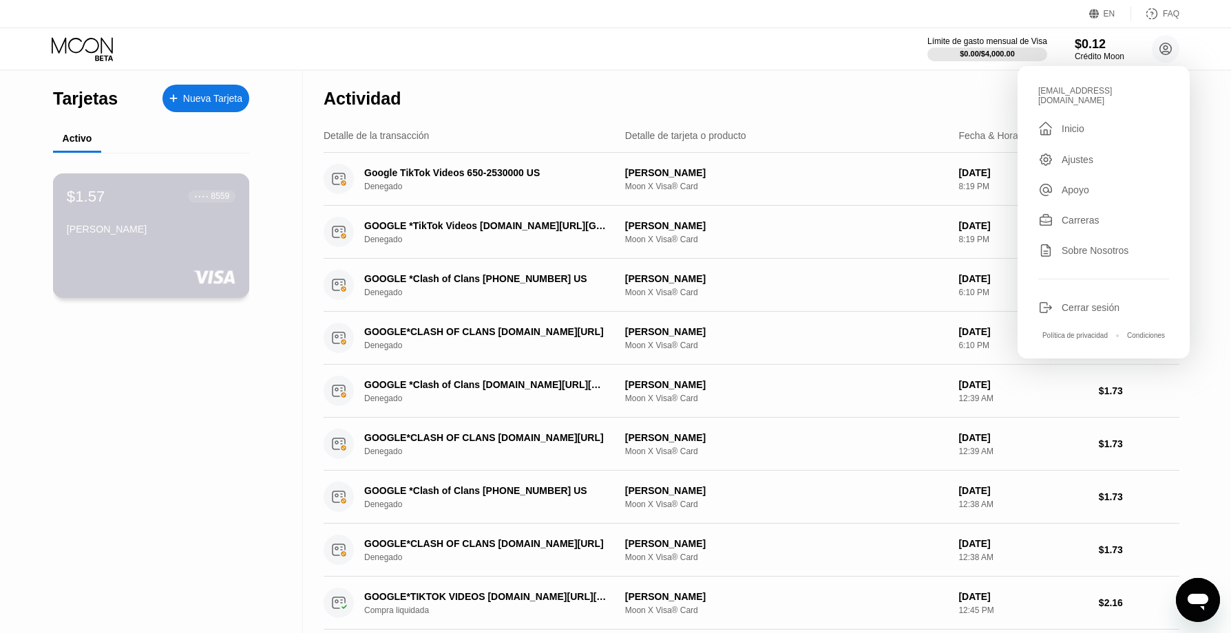
click at [174, 230] on div "[PERSON_NAME]" at bounding box center [151, 229] width 169 height 11
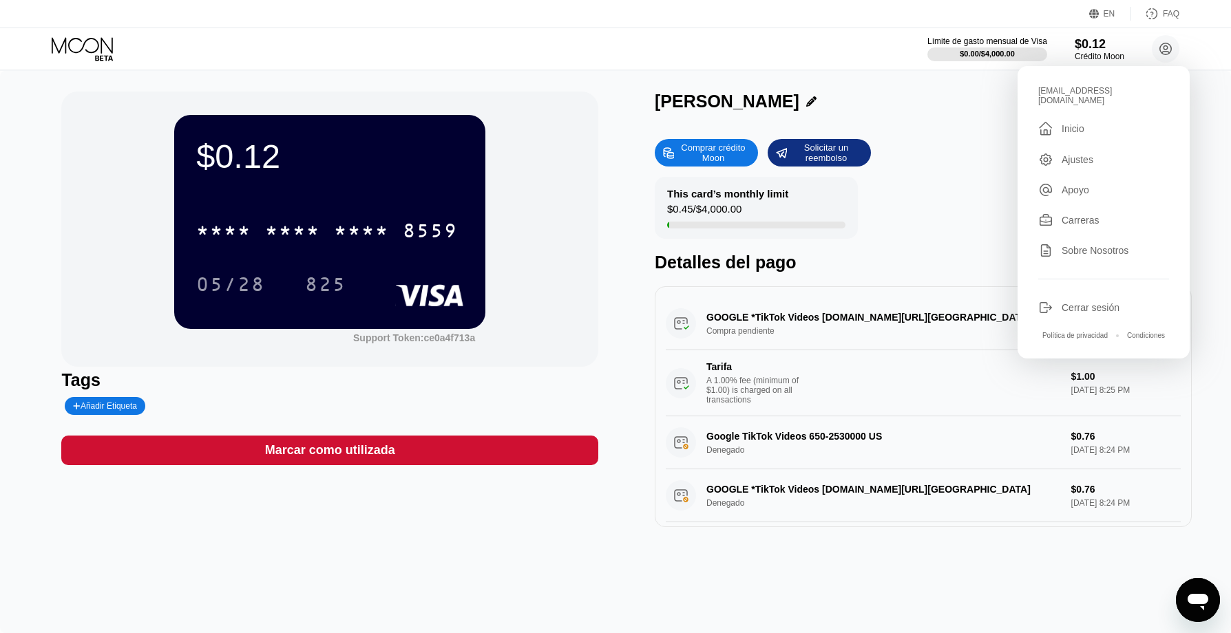
click at [818, 56] on div "Límite de gasto mensual de Visa $0.00 / $4,000.00 $0.12 Crédito Moon [EMAIL_ADD…" at bounding box center [615, 48] width 1231 height 41
